Goal: Information Seeking & Learning: Find specific fact

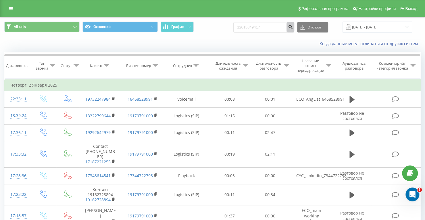
type input "12013049417"
click at [293, 27] on icon "submit" at bounding box center [290, 25] width 5 height 3
click at [384, 28] on input "02.12.2024 - 02.01.2025" at bounding box center [376, 27] width 69 height 11
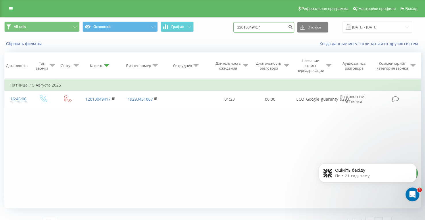
click at [259, 29] on input "12013049417" at bounding box center [263, 27] width 61 height 10
paste input "5166204994"
type input "15166204994"
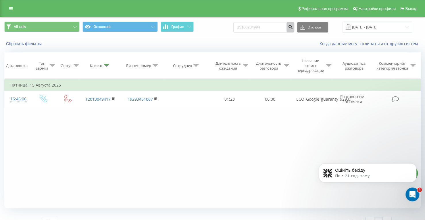
click at [293, 26] on icon "submit" at bounding box center [290, 25] width 5 height 3
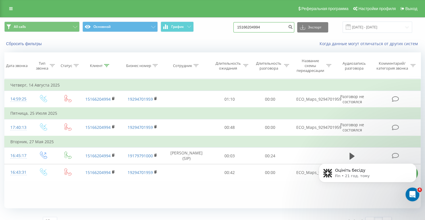
click at [280, 23] on input "15166204994" at bounding box center [263, 27] width 61 height 10
paste input "6124392925"
type input "16124392925"
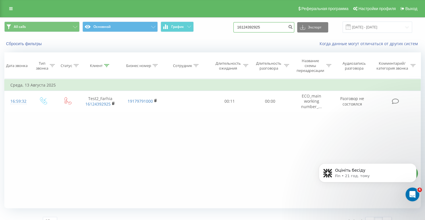
click at [256, 23] on input "16124392925" at bounding box center [263, 27] width 61 height 10
click at [257, 23] on input "16124392925" at bounding box center [263, 27] width 61 height 10
paste input
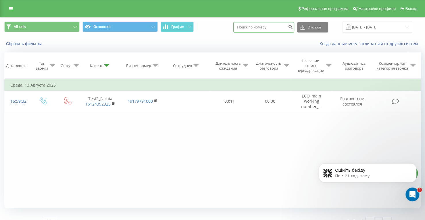
paste input "12013049417"
type input "12013049417"
click at [293, 27] on icon "submit" at bounding box center [290, 25] width 5 height 3
click at [258, 28] on input "12013049417" at bounding box center [263, 27] width 61 height 10
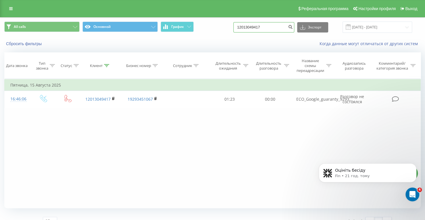
click at [258, 28] on input "12013049417" at bounding box center [263, 27] width 61 height 10
paste input "8382267928"
type input "8382267928"
click at [294, 28] on button "submit" at bounding box center [290, 27] width 8 height 10
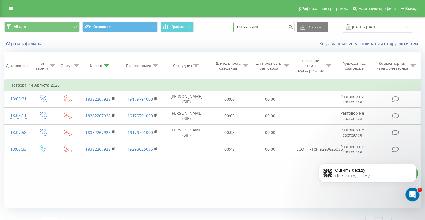
click at [266, 26] on input "8382267928" at bounding box center [263, 27] width 61 height 10
paste input "19299799651"
type input "19299799651"
click at [292, 30] on button "submit" at bounding box center [290, 27] width 8 height 10
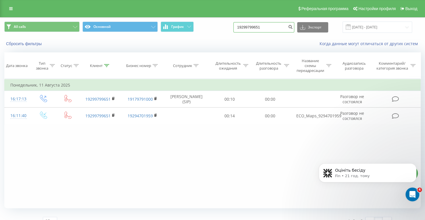
click at [277, 30] on input "19299799651" at bounding box center [263, 27] width 61 height 10
paste input "7189302928"
type input "7189302928"
click at [292, 29] on button "submit" at bounding box center [290, 27] width 8 height 10
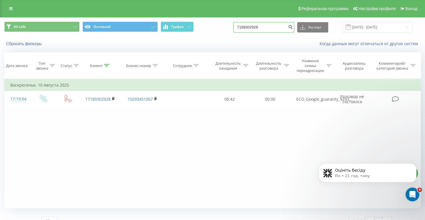
click at [257, 28] on input "7189302928" at bounding box center [263, 27] width 61 height 10
paste input "+1(724)584-8351"
type input "7245848351"
click at [294, 28] on button "submit" at bounding box center [290, 27] width 8 height 10
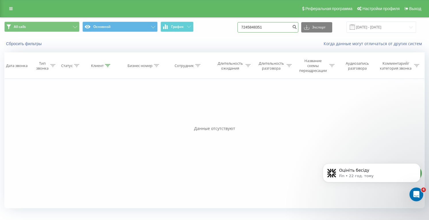
click at [265, 25] on input "7245848351" at bounding box center [267, 27] width 61 height 10
click at [265, 26] on input "7245848351" at bounding box center [267, 27] width 61 height 10
paste input "[PHONE_NUMBER]"
type input "9732163748"
click at [298, 30] on button "submit" at bounding box center [294, 27] width 8 height 10
